Goal: Information Seeking & Learning: Stay updated

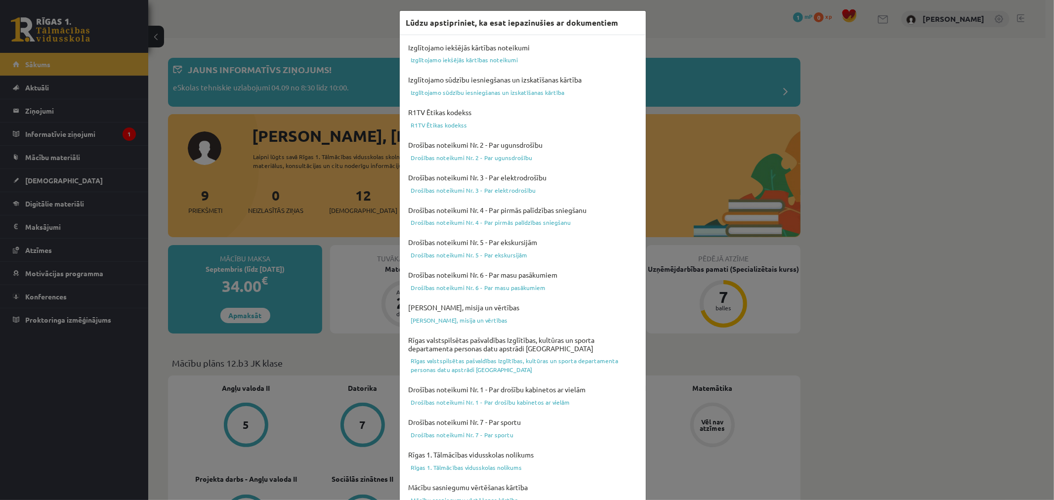
click at [704, 80] on div "Lūdzu apstipriniet, ka esat iepazinušies ar dokumentiem Izglītojamo iekšējās kā…" at bounding box center [527, 250] width 1054 height 500
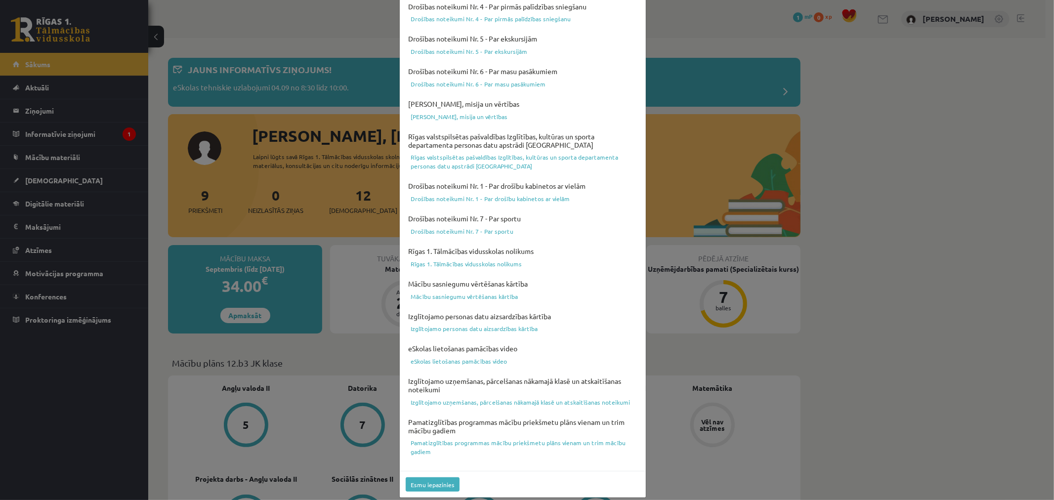
scroll to position [211, 0]
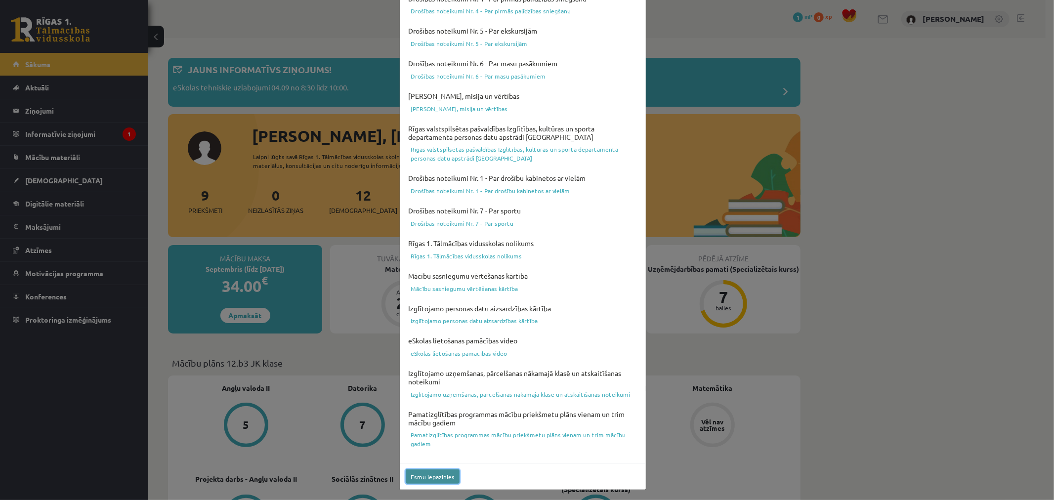
click at [417, 471] on button "Esmu iepazinies" at bounding box center [433, 476] width 54 height 14
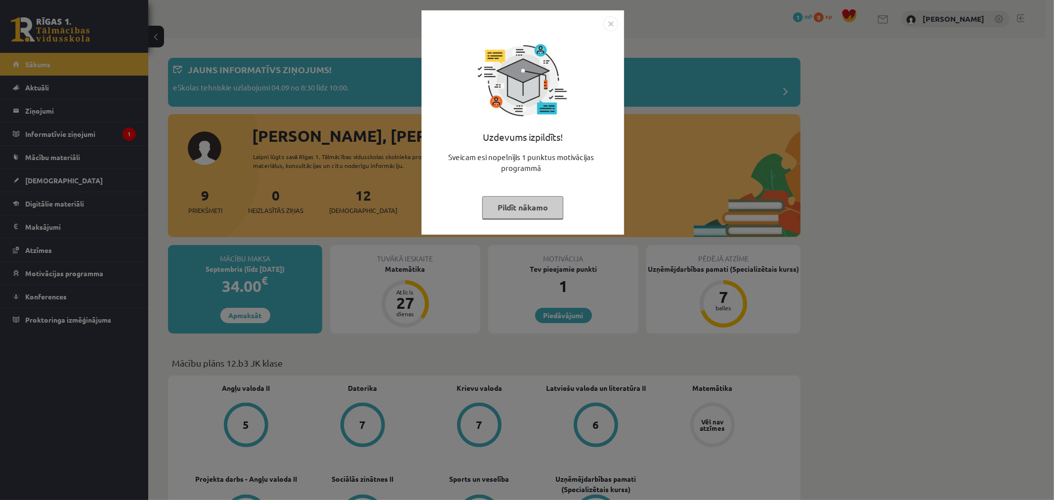
click at [609, 31] on img "Close" at bounding box center [610, 23] width 15 height 15
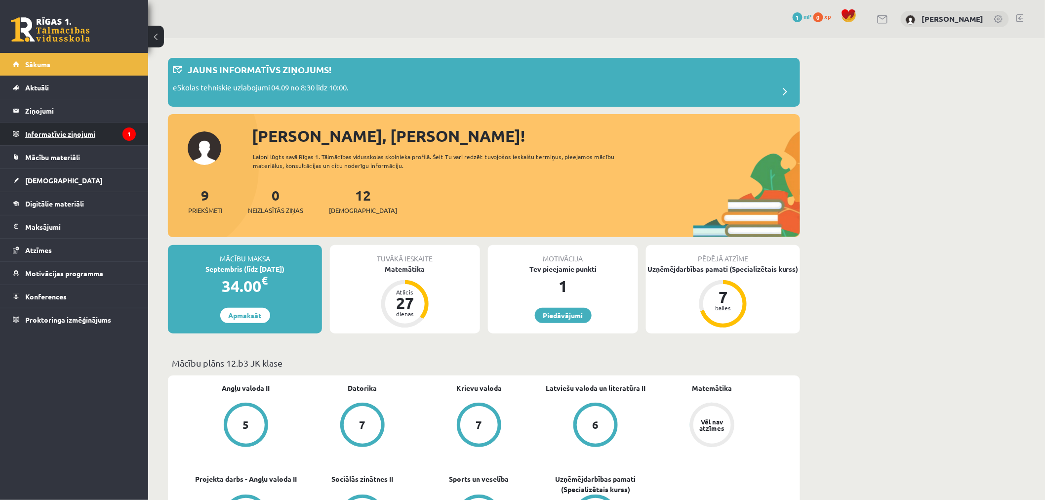
click at [36, 137] on legend "Informatīvie ziņojumi 1" at bounding box center [80, 134] width 111 height 23
